Goal: Task Accomplishment & Management: Manage account settings

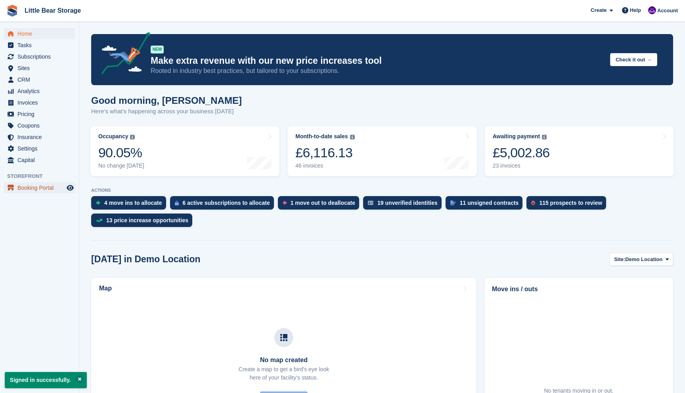
click at [37, 192] on span "Booking Portal" at bounding box center [41, 187] width 48 height 11
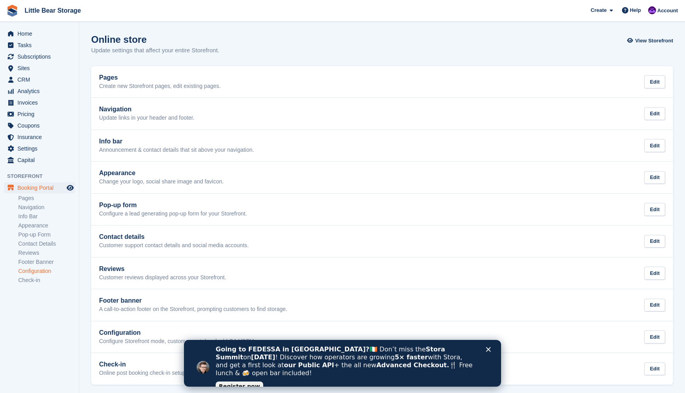
click at [36, 273] on link "Configuration" at bounding box center [46, 272] width 57 height 8
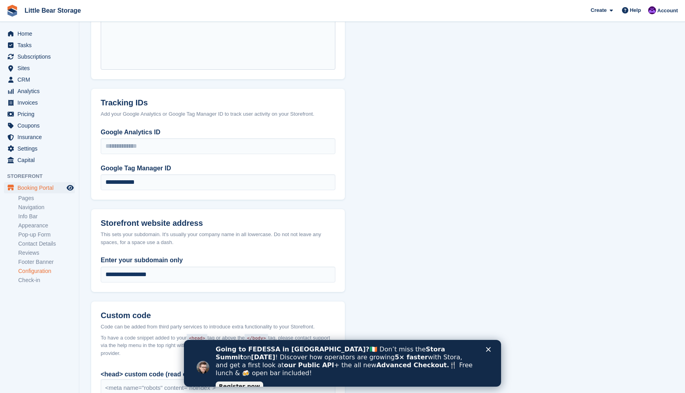
scroll to position [511, 0]
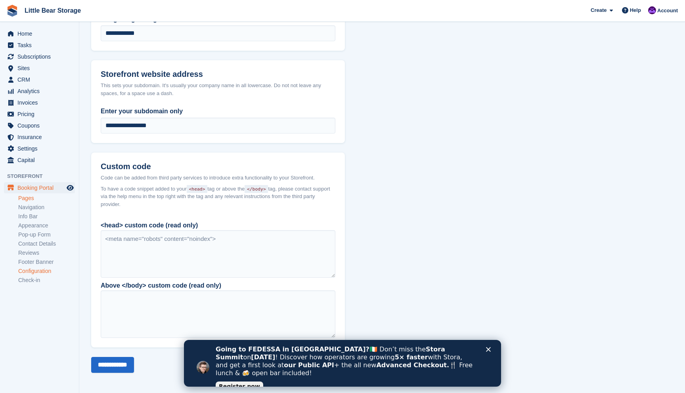
click at [31, 199] on link "Pages" at bounding box center [46, 199] width 57 height 8
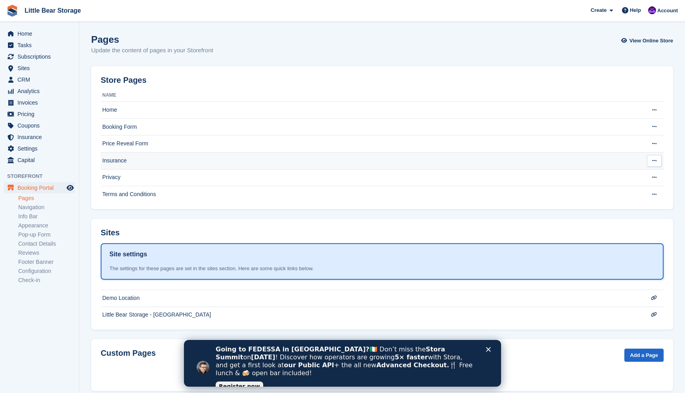
scroll to position [14, 0]
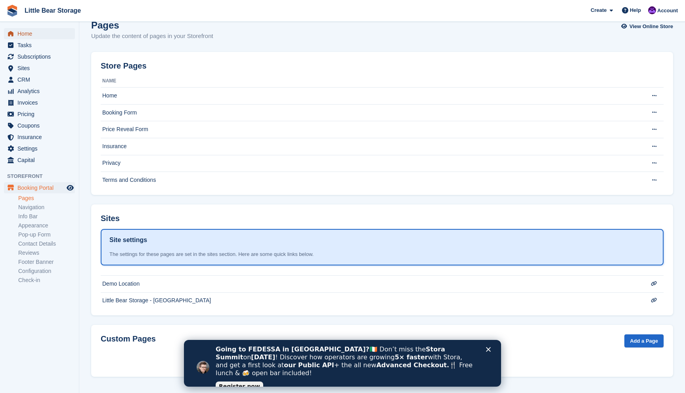
click at [35, 31] on span "Home" at bounding box center [41, 33] width 48 height 11
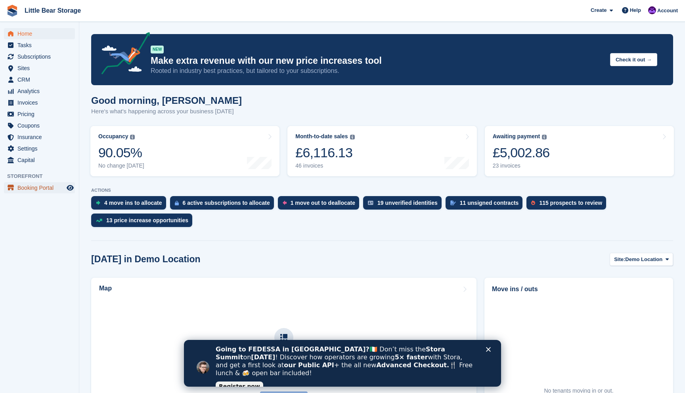
click at [39, 190] on span "Booking Portal" at bounding box center [41, 187] width 48 height 11
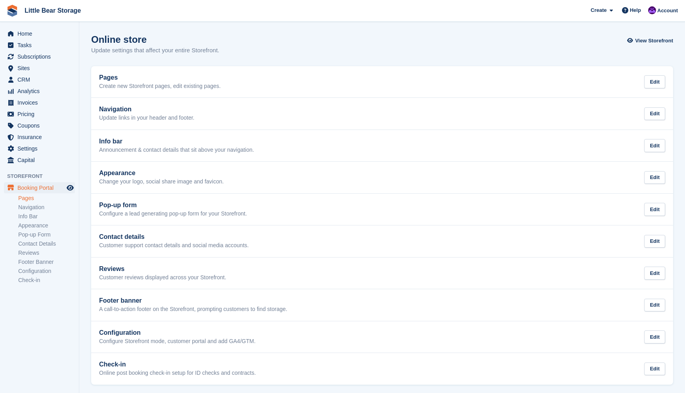
click at [36, 199] on link "Pages" at bounding box center [46, 199] width 57 height 8
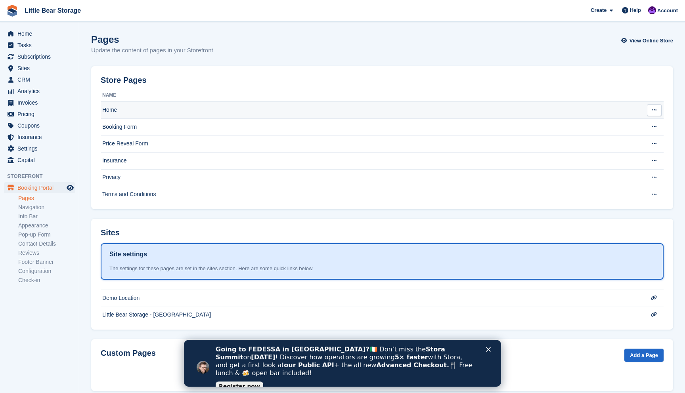
click at [117, 110] on td "Home" at bounding box center [368, 110] width 535 height 17
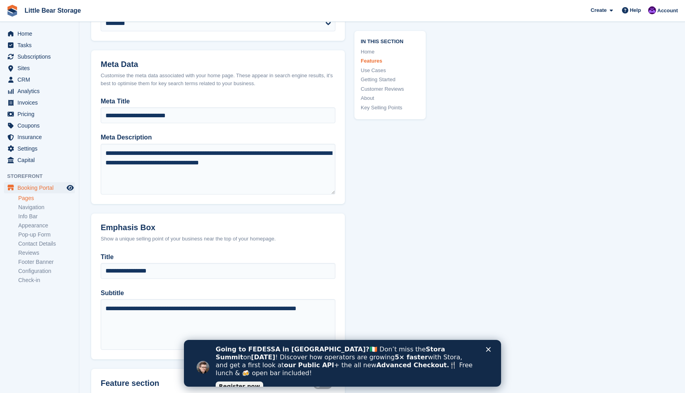
scroll to position [454, 0]
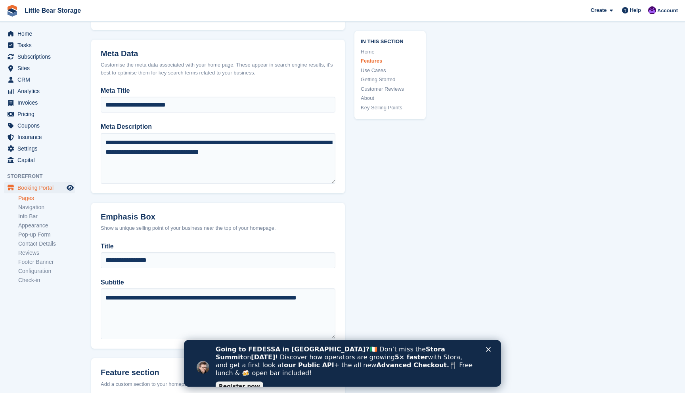
click at [36, 199] on link "Pages" at bounding box center [46, 199] width 57 height 8
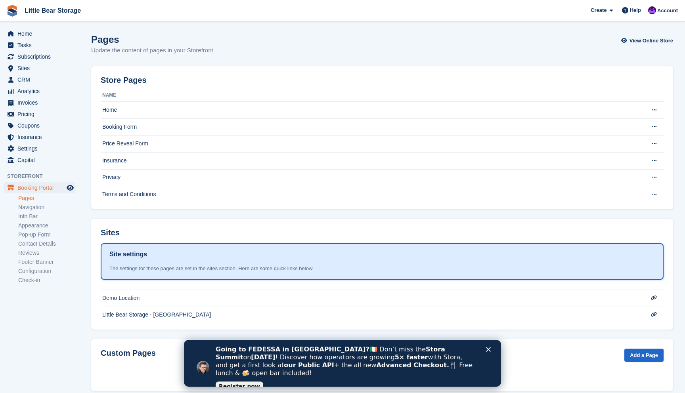
scroll to position [14, 0]
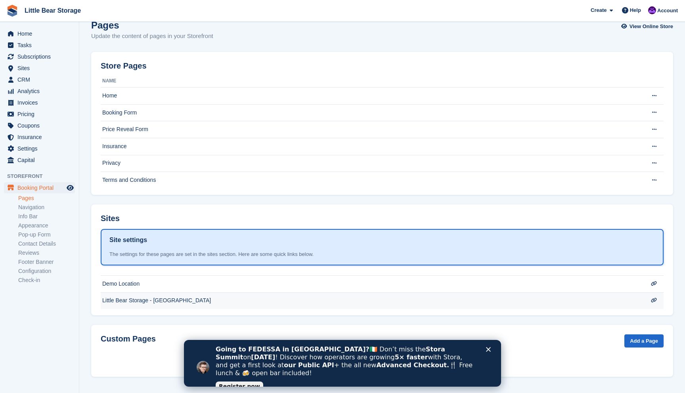
click at [136, 299] on td "Little Bear Storage - [GEOGRAPHIC_DATA]" at bounding box center [368, 301] width 535 height 17
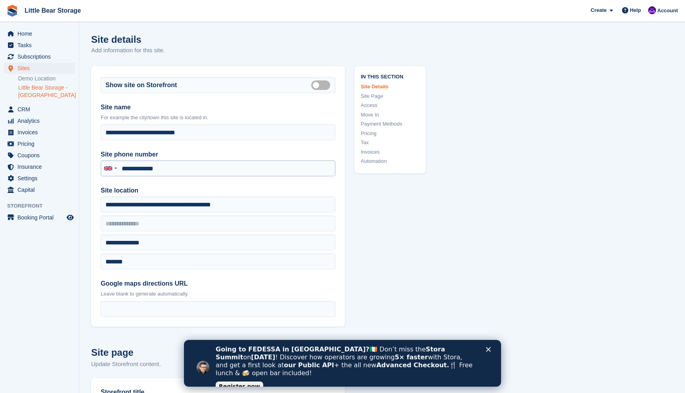
scroll to position [2, 0]
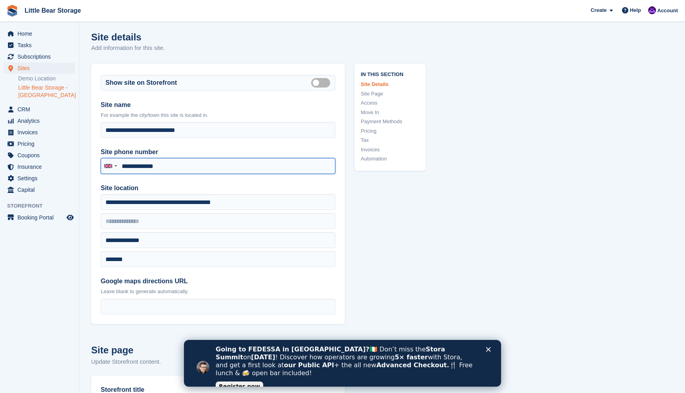
click at [128, 165] on input "**********" at bounding box center [218, 166] width 235 height 16
drag, startPoint x: 126, startPoint y: 165, endPoint x: 210, endPoint y: 165, distance: 84.1
click at [210, 165] on input "**********" at bounding box center [218, 166] width 235 height 16
paste input "text"
type input "**********"
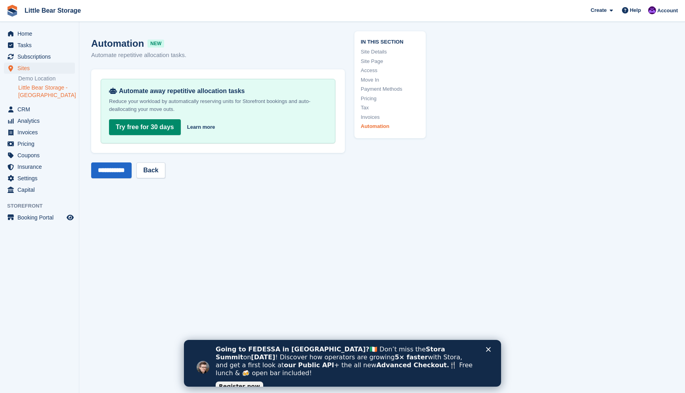
scroll to position [3548, 0]
click at [123, 175] on input "**********" at bounding box center [111, 171] width 40 height 16
